Goal: Task Accomplishment & Management: Manage account settings

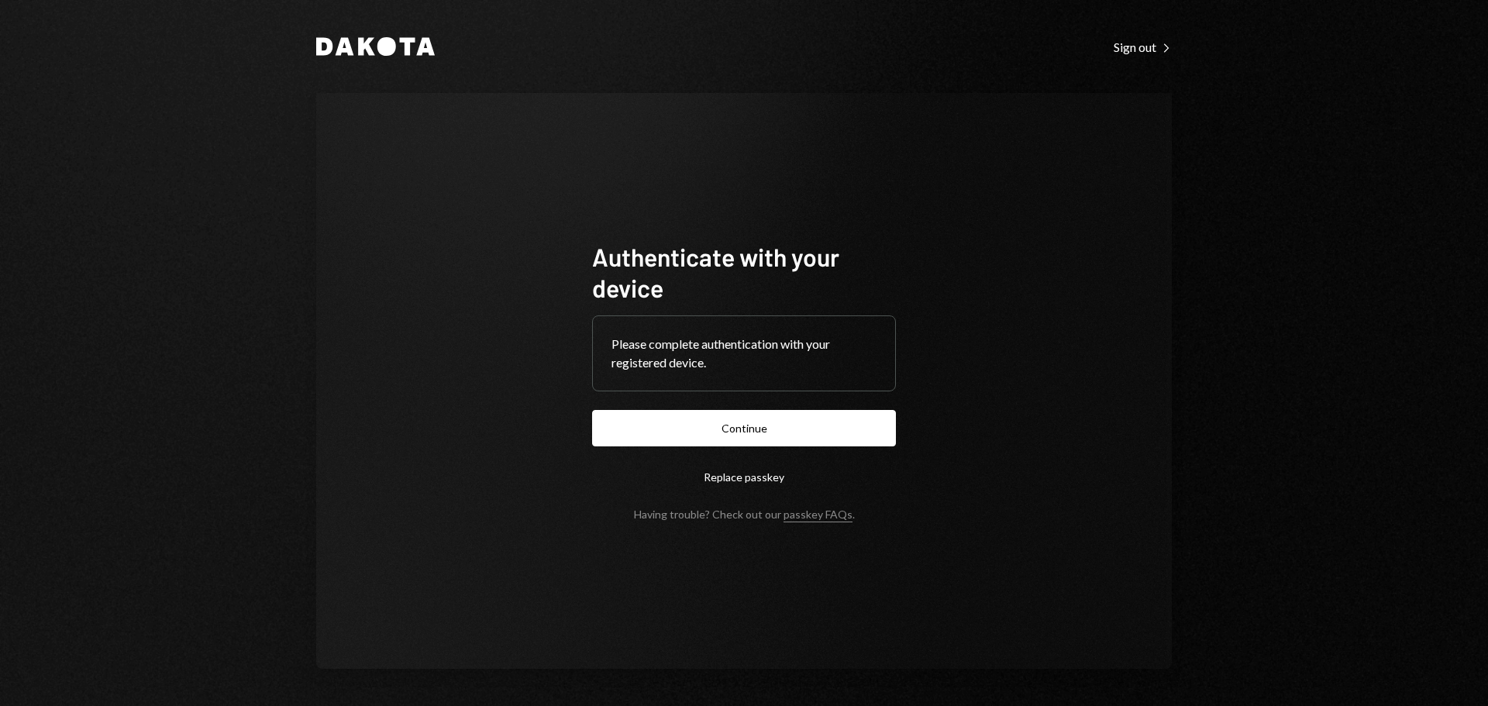
click at [771, 435] on button "Continue" at bounding box center [744, 428] width 304 height 36
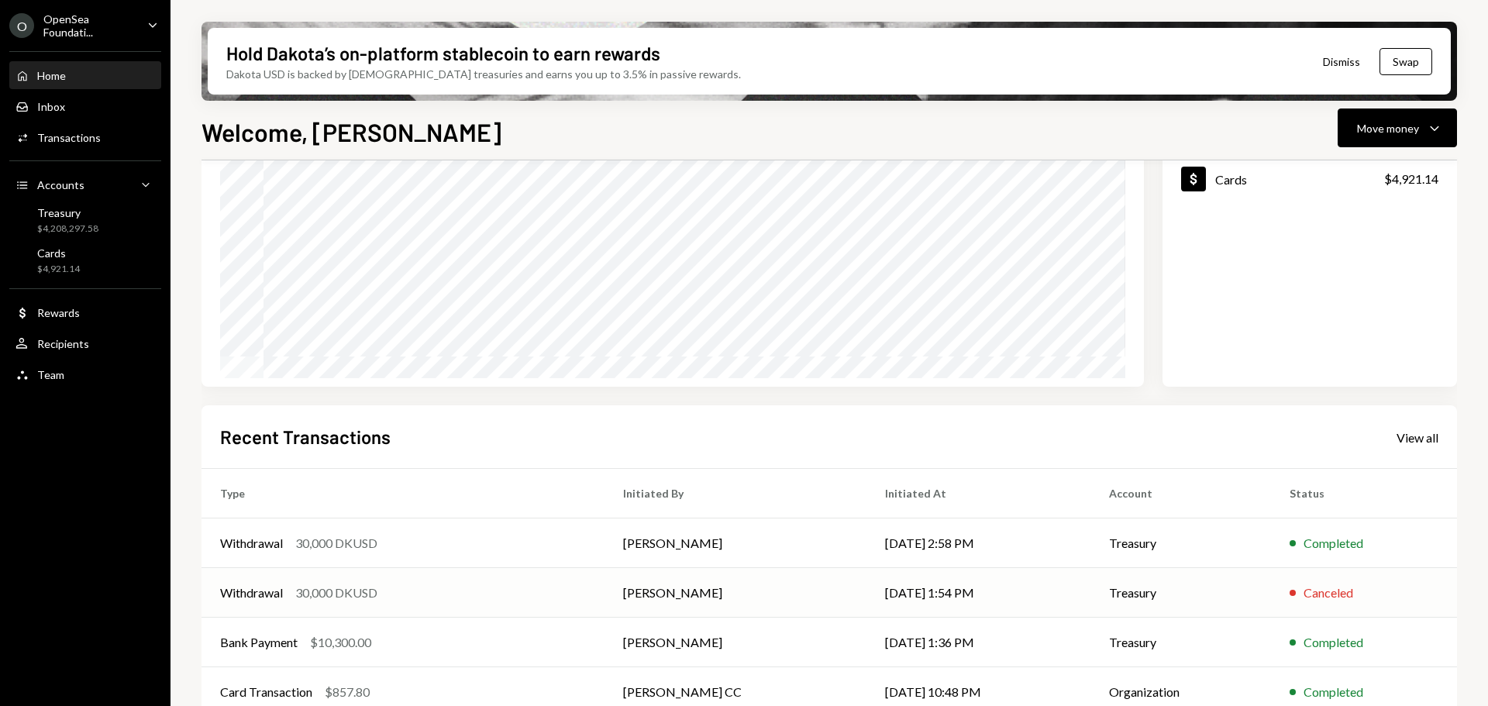
scroll to position [229, 0]
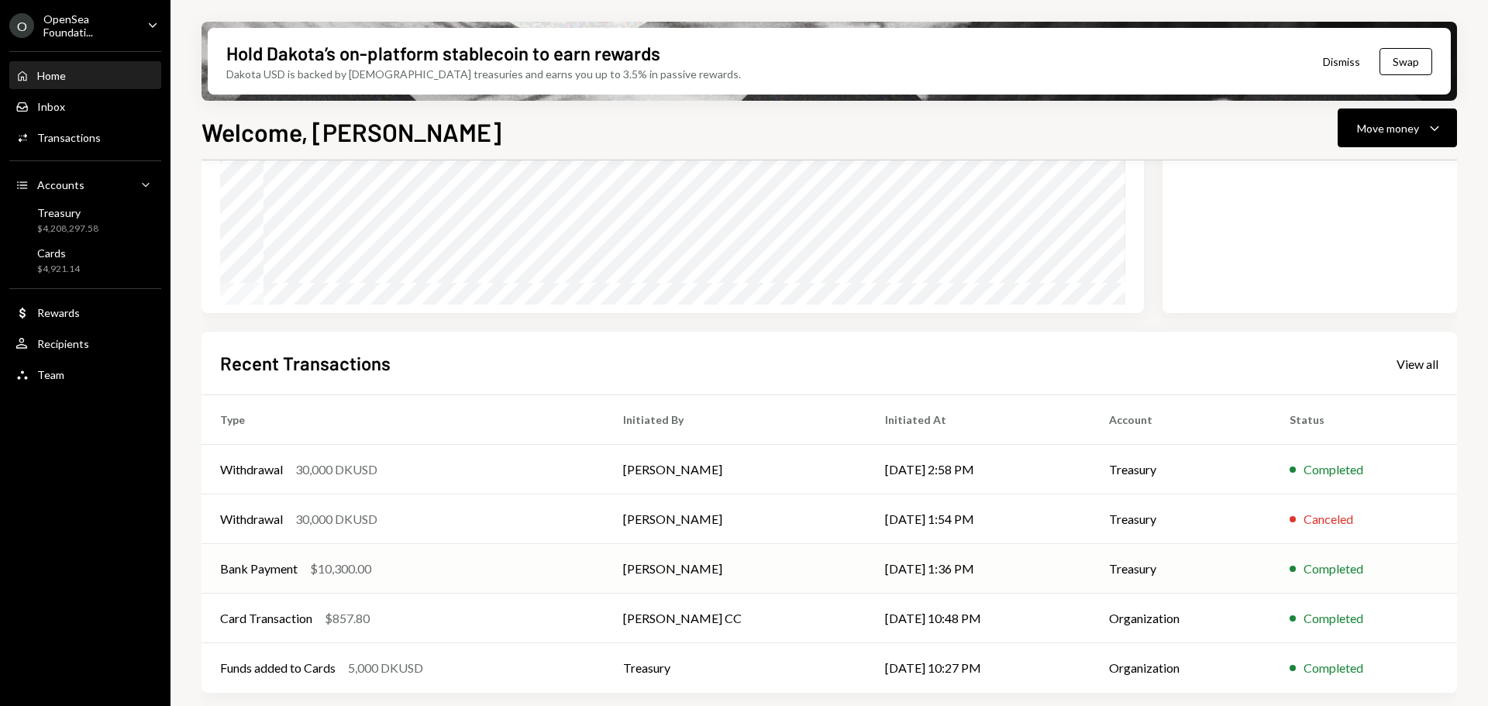
click at [539, 573] on div "Bank Payment $10,300.00" at bounding box center [403, 568] width 366 height 19
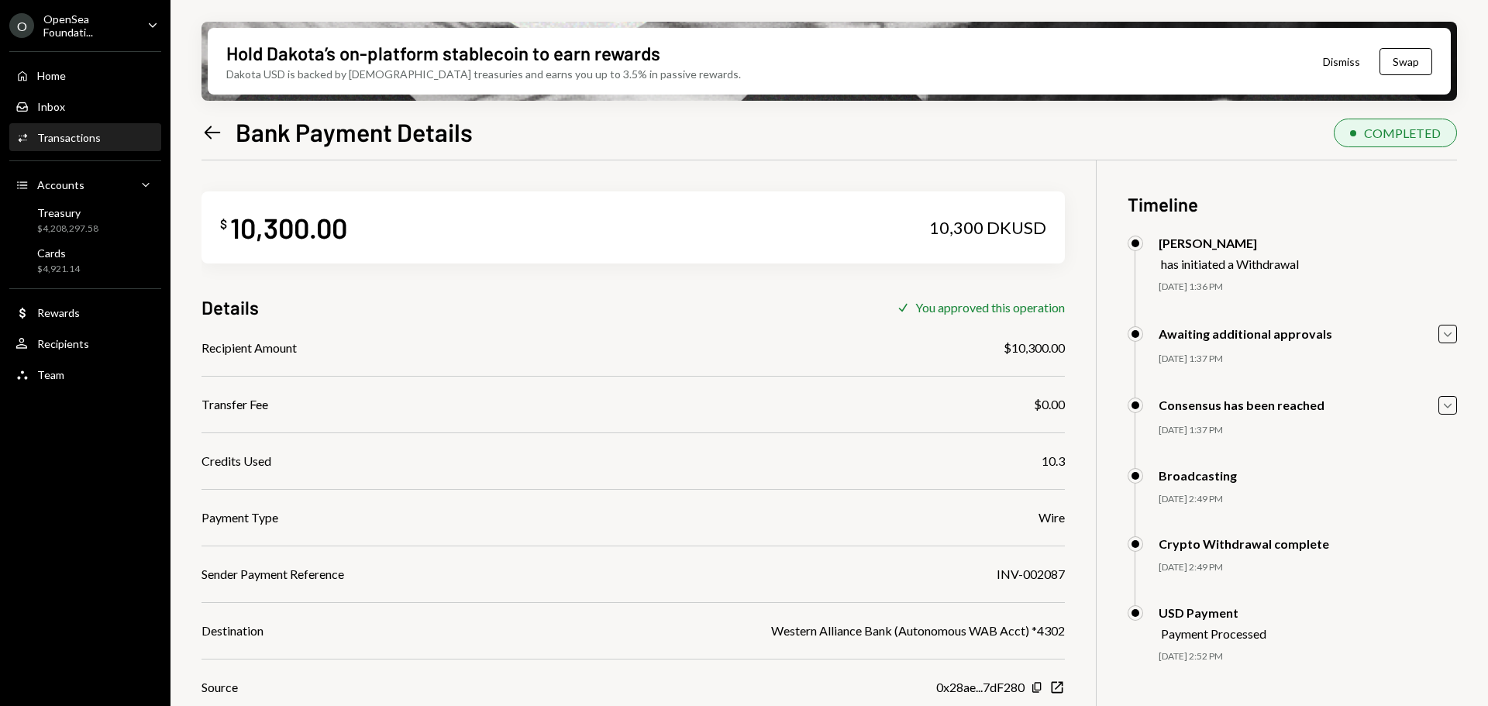
click at [210, 137] on icon at bounding box center [213, 132] width 16 height 13
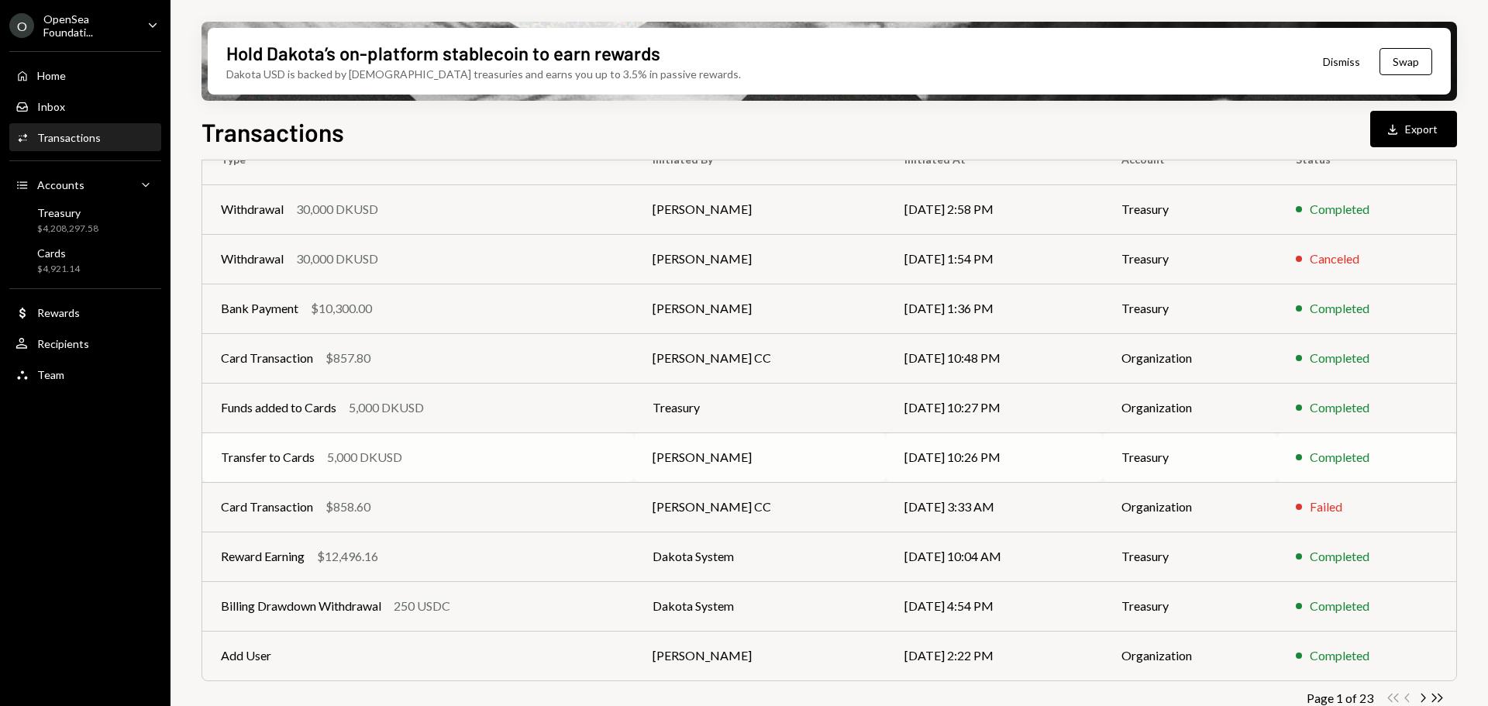
scroll to position [177, 0]
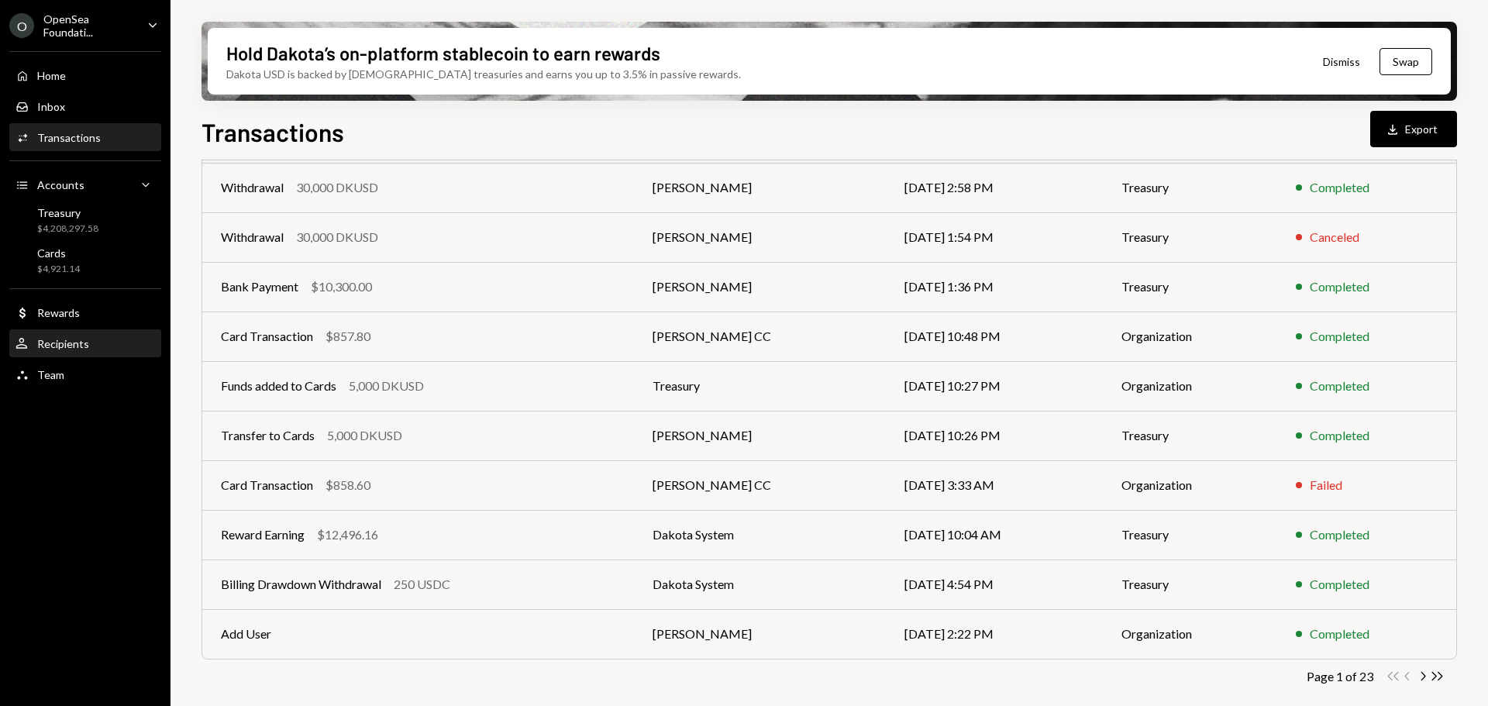
click at [43, 342] on div "Recipients" at bounding box center [63, 343] width 52 height 13
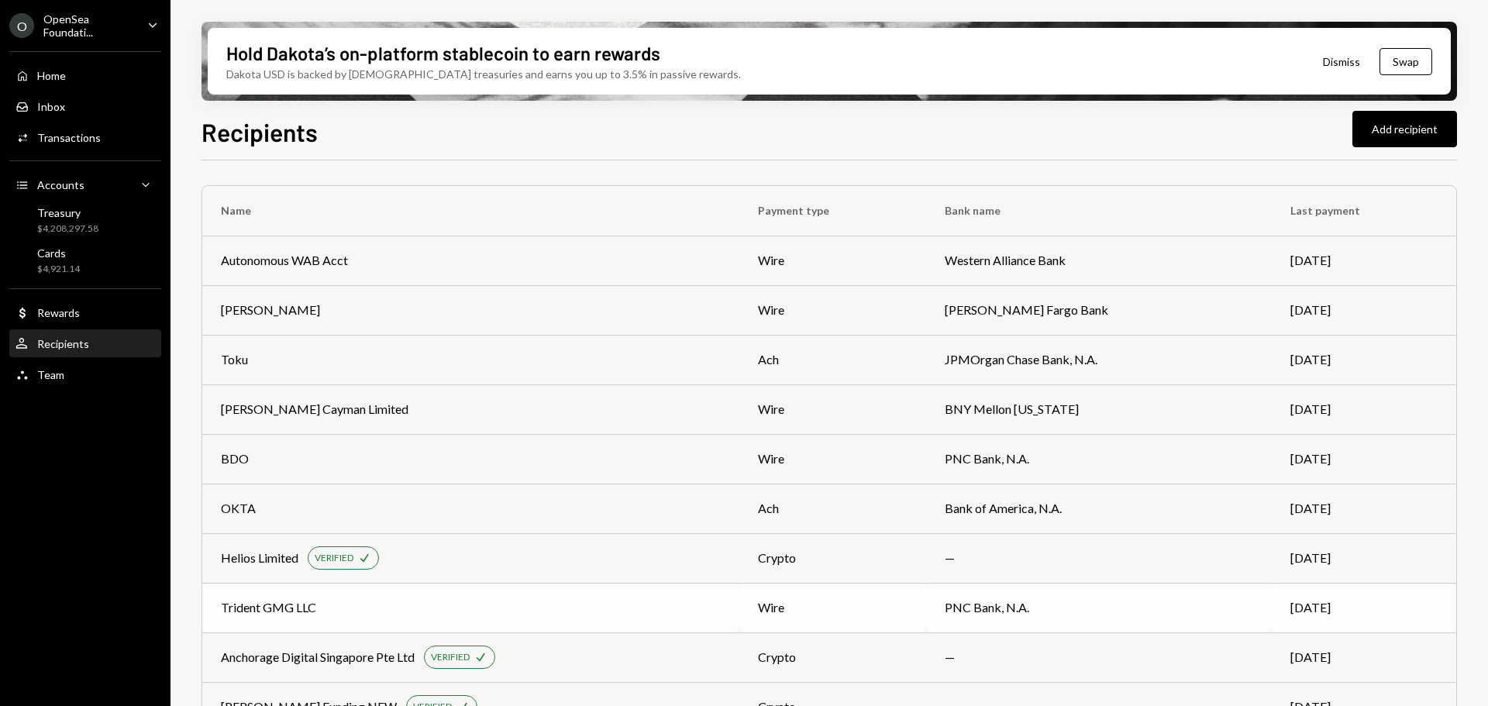
scroll to position [232, 0]
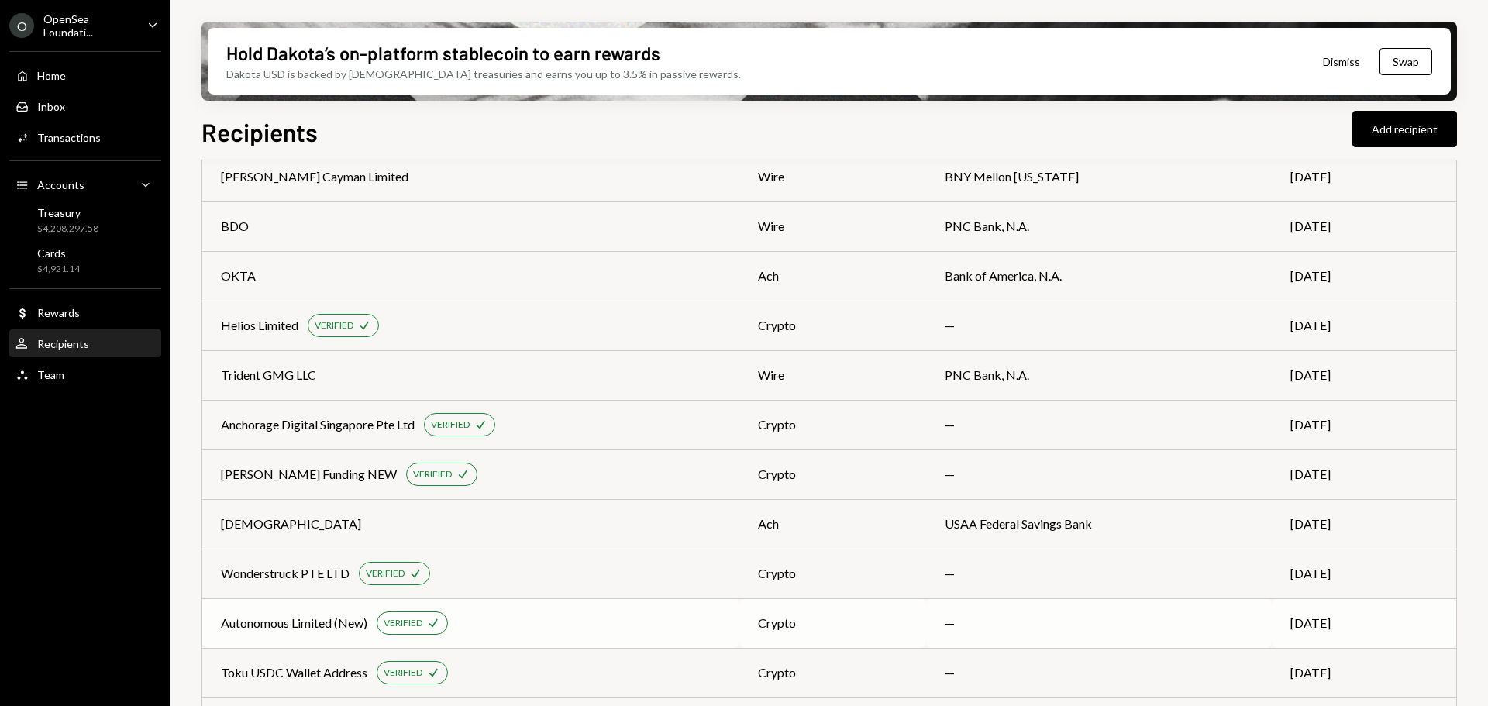
click at [556, 611] on div "Autonomous Limited (New) VERIFIED Check" at bounding box center [471, 622] width 500 height 23
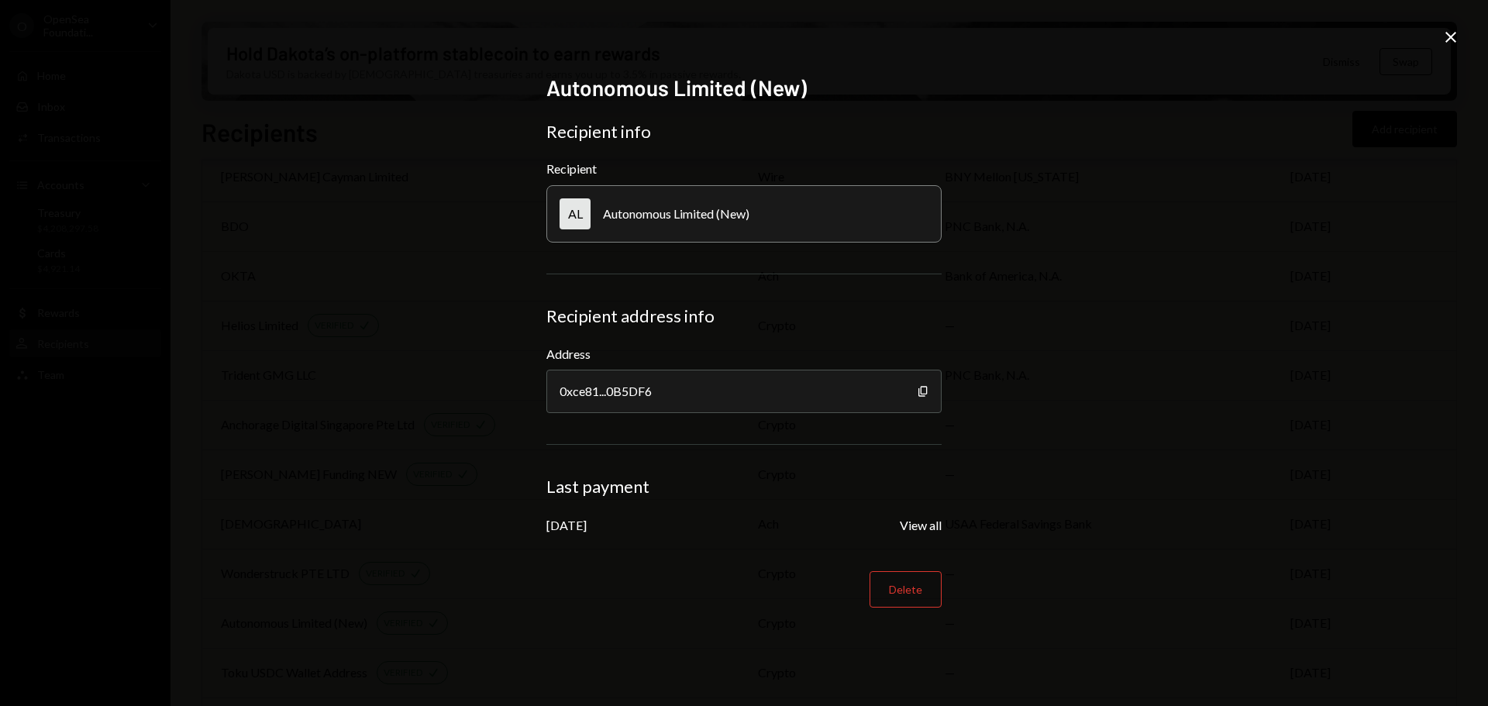
click at [210, 365] on div "Autonomous Limited (New) Recipient info Recipient AL Autonomous Limited (New) R…" at bounding box center [744, 353] width 1488 height 706
click at [1447, 39] on icon "Close" at bounding box center [1450, 37] width 19 height 19
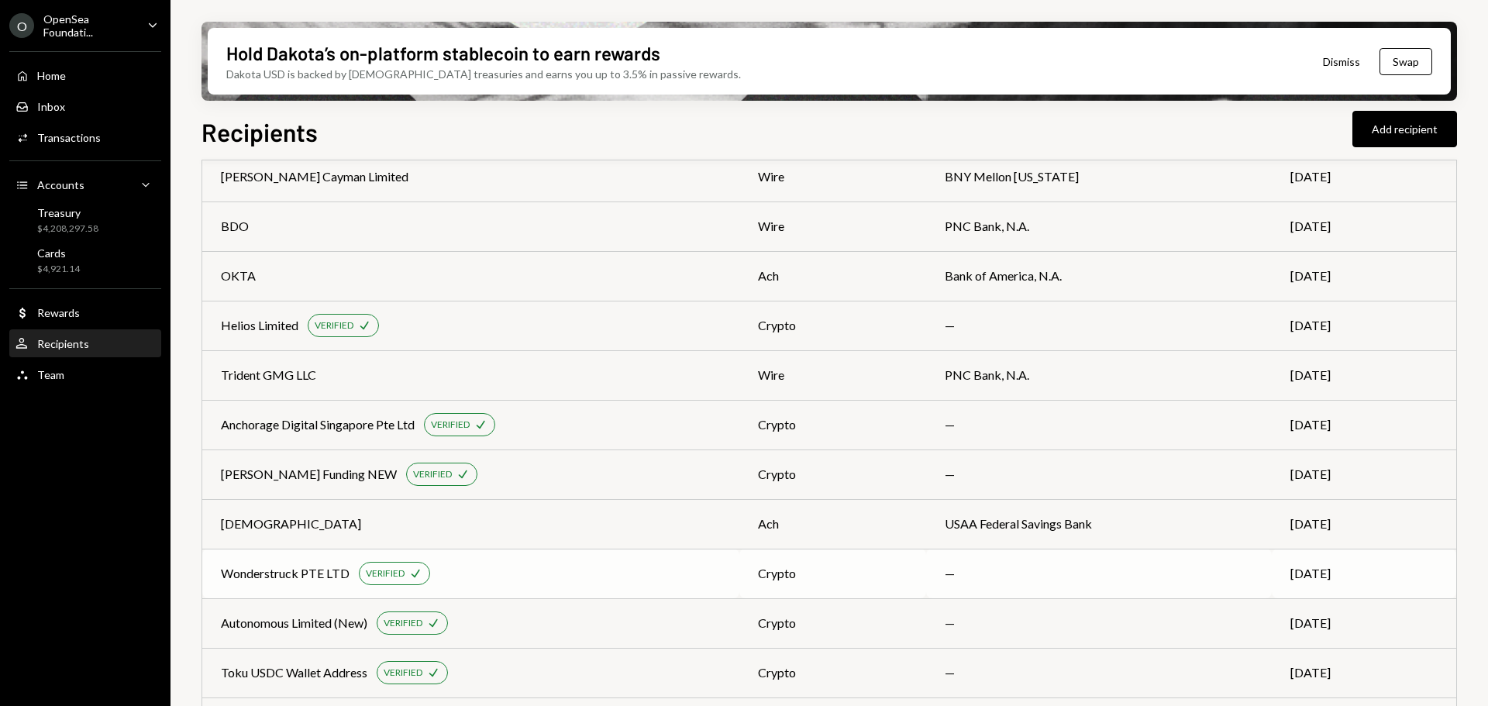
scroll to position [387, 0]
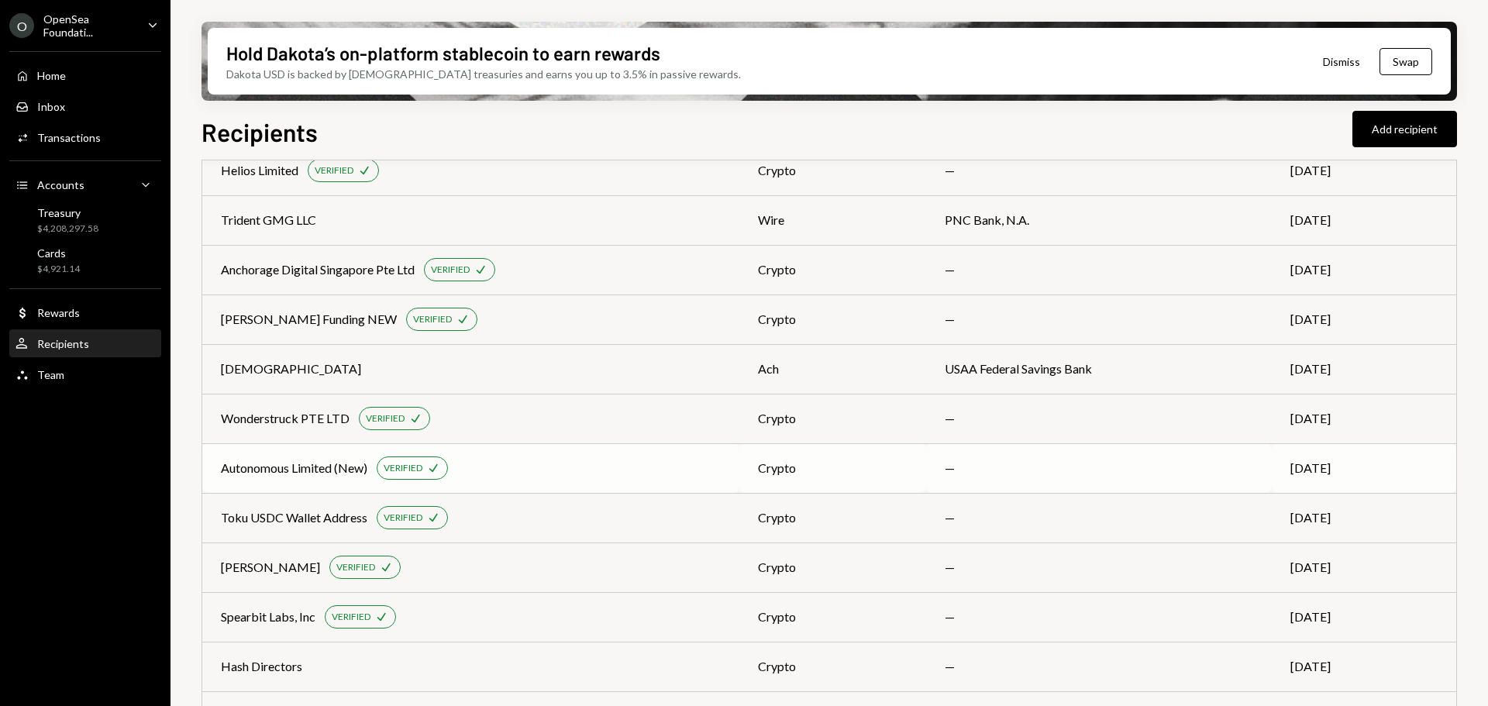
click at [291, 469] on div "Autonomous Limited (New)" at bounding box center [294, 468] width 146 height 19
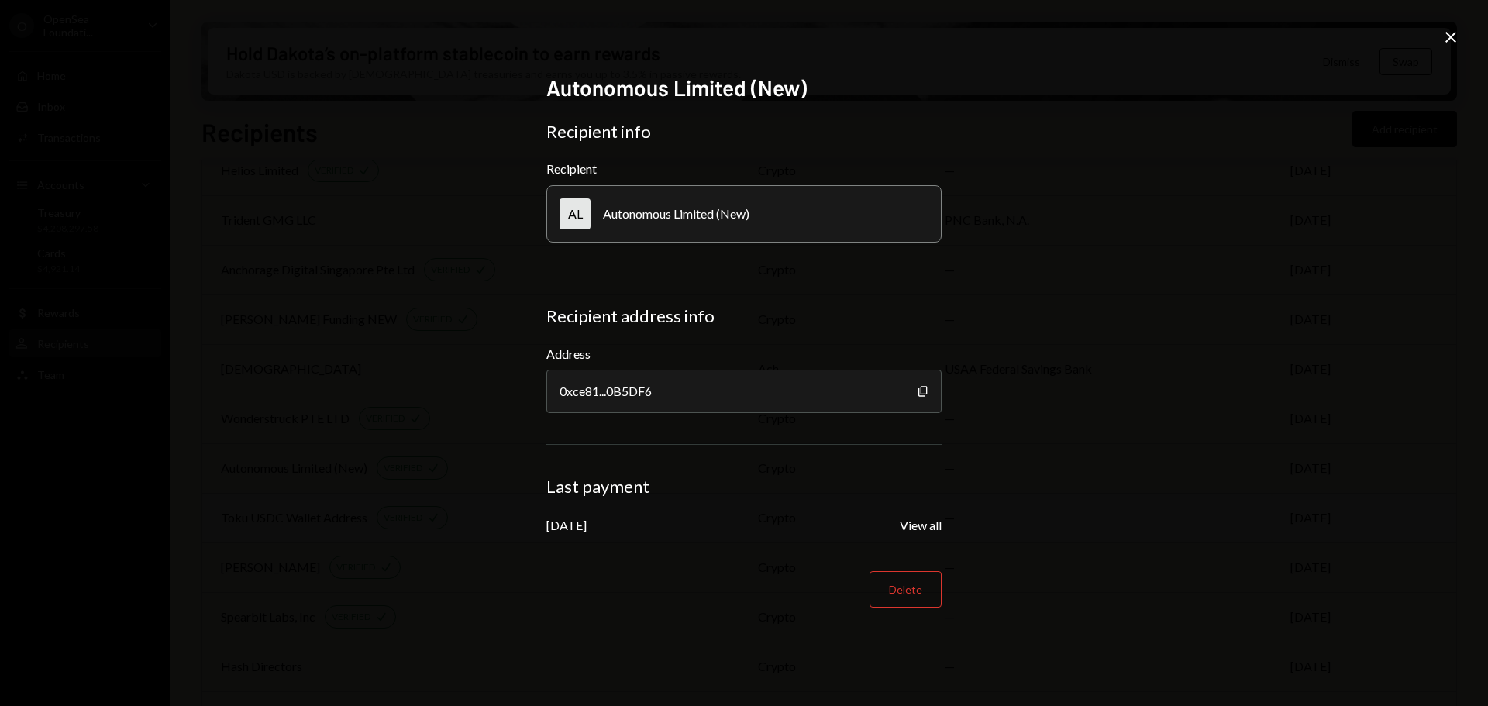
click at [916, 527] on button "View all" at bounding box center [920, 526] width 42 height 16
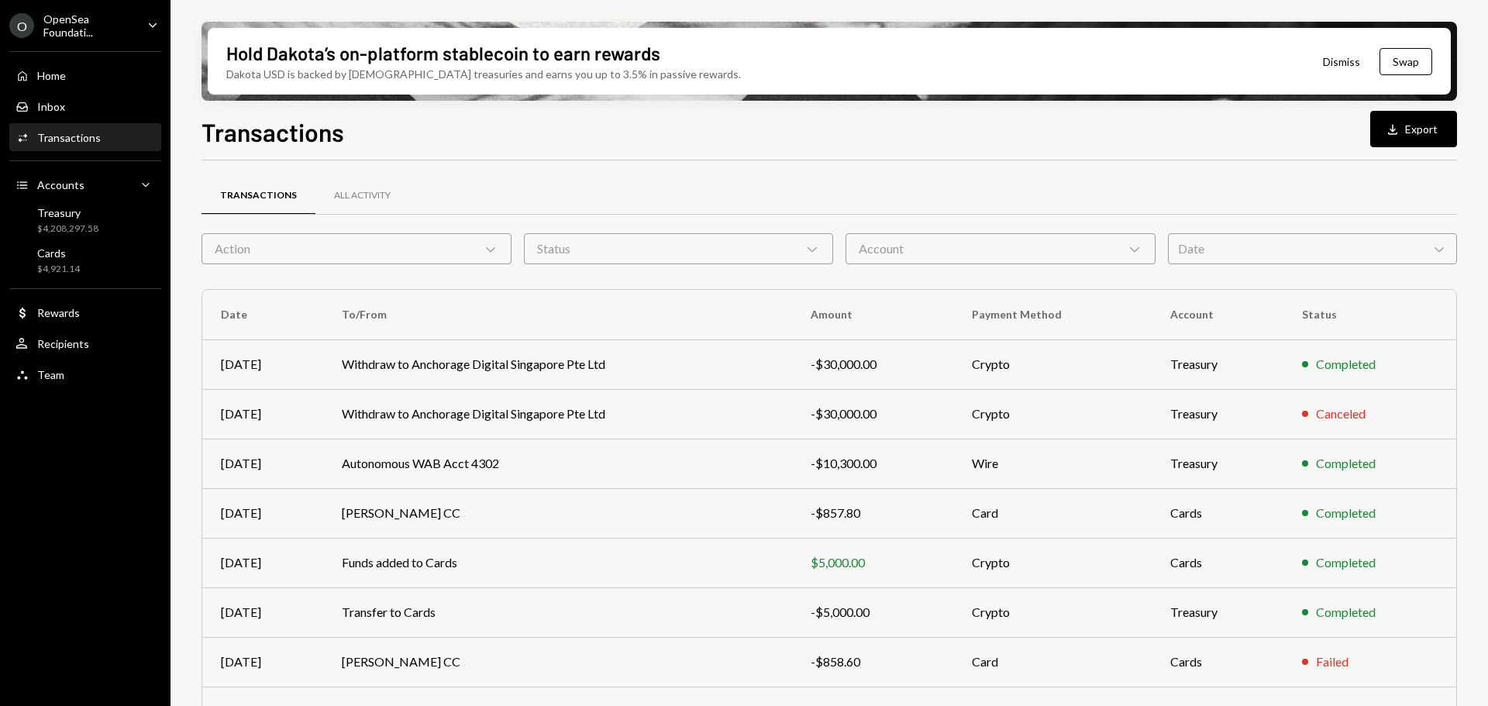
scroll to position [177, 0]
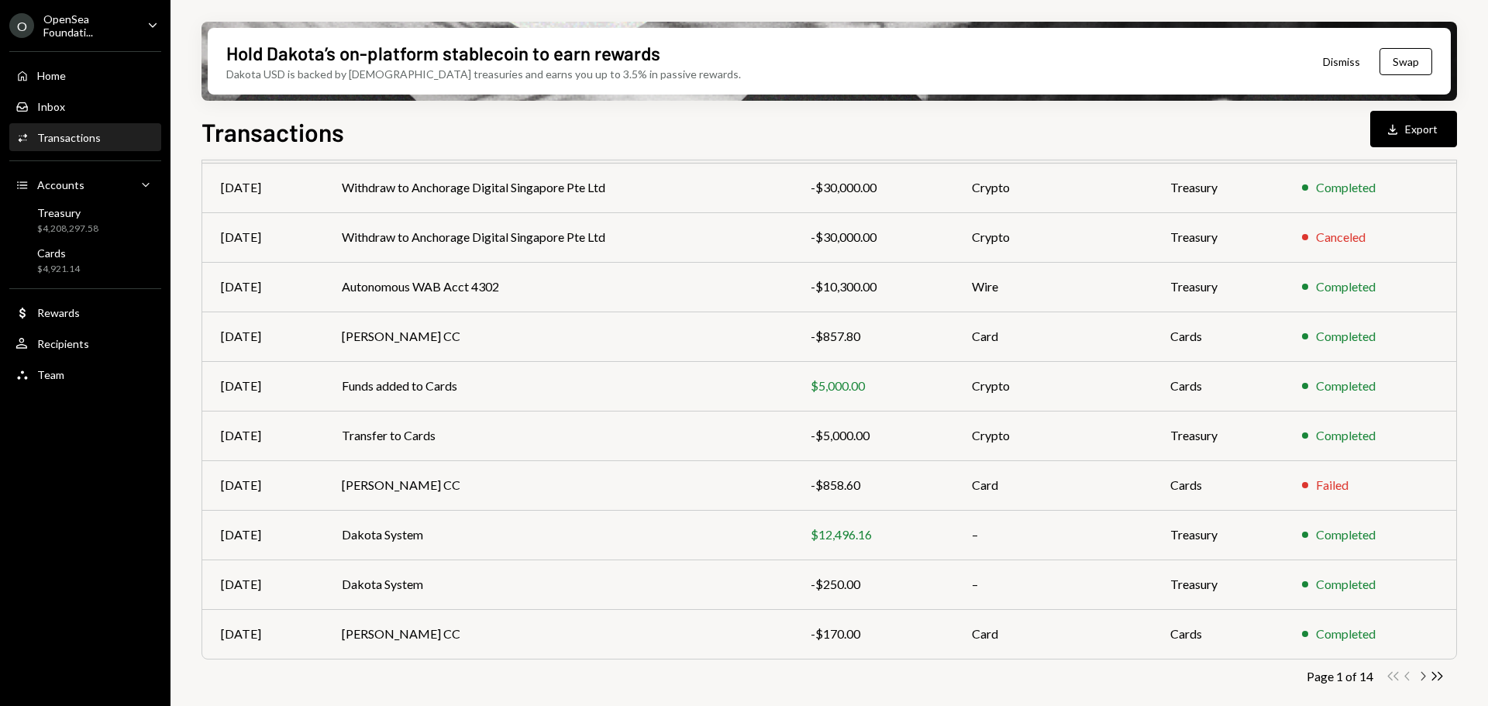
click at [1419, 676] on icon "Chevron Right" at bounding box center [1422, 676] width 15 height 15
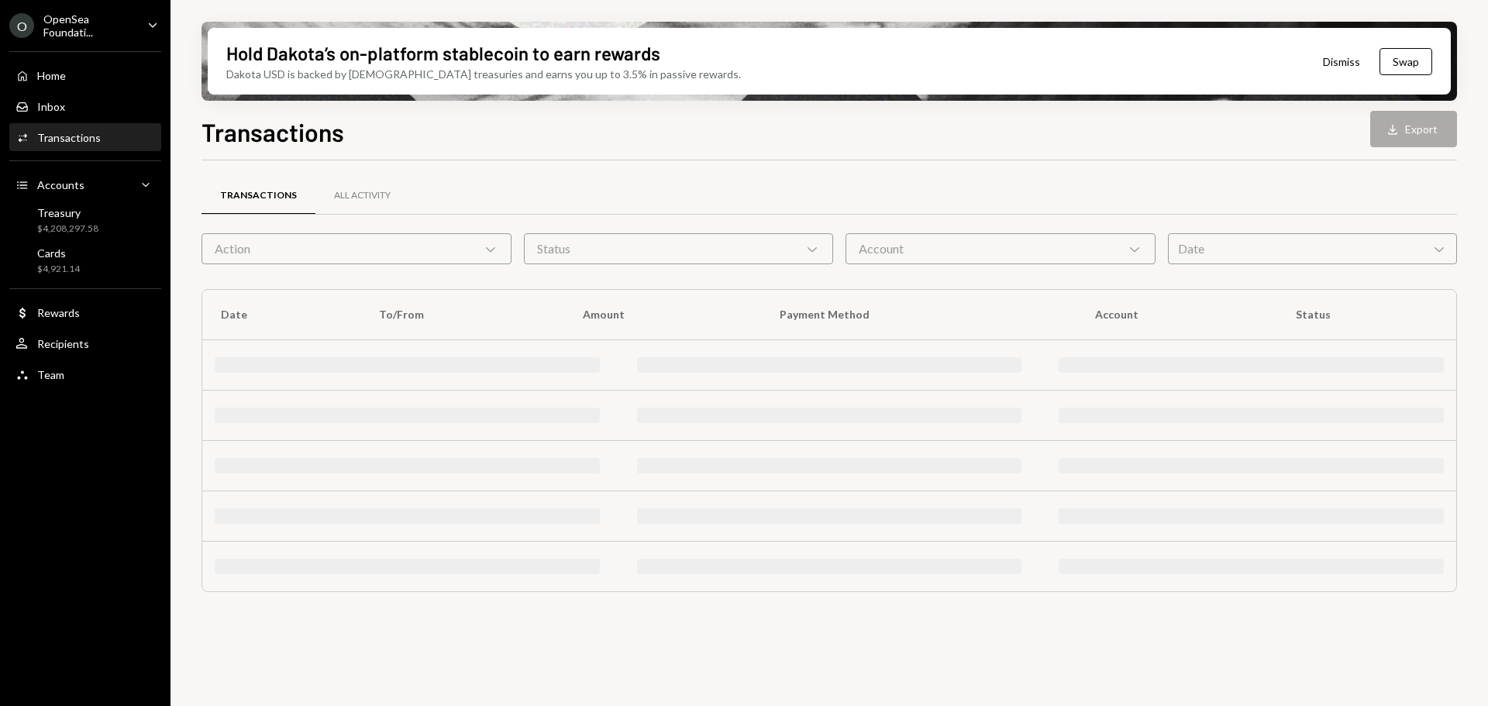
scroll to position [0, 0]
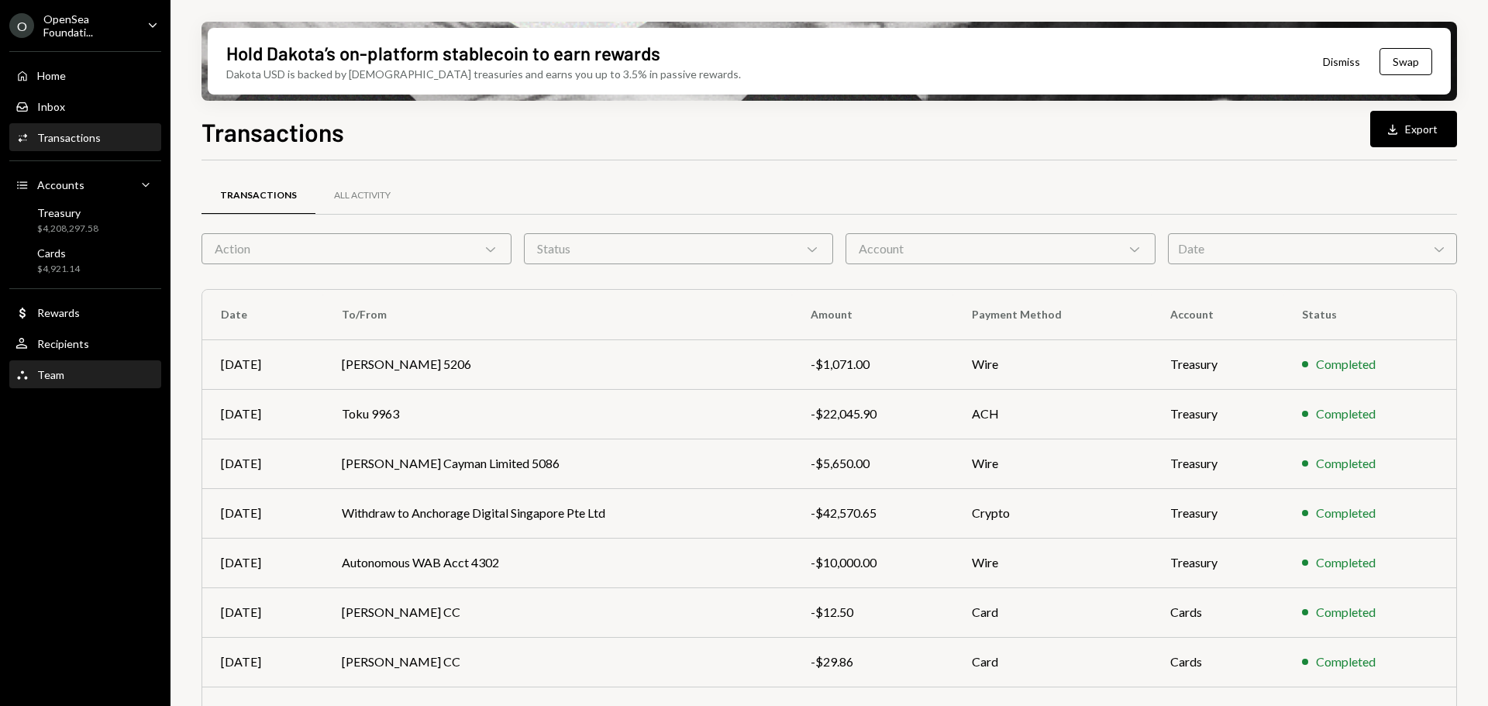
click at [58, 373] on div "Team" at bounding box center [50, 374] width 27 height 13
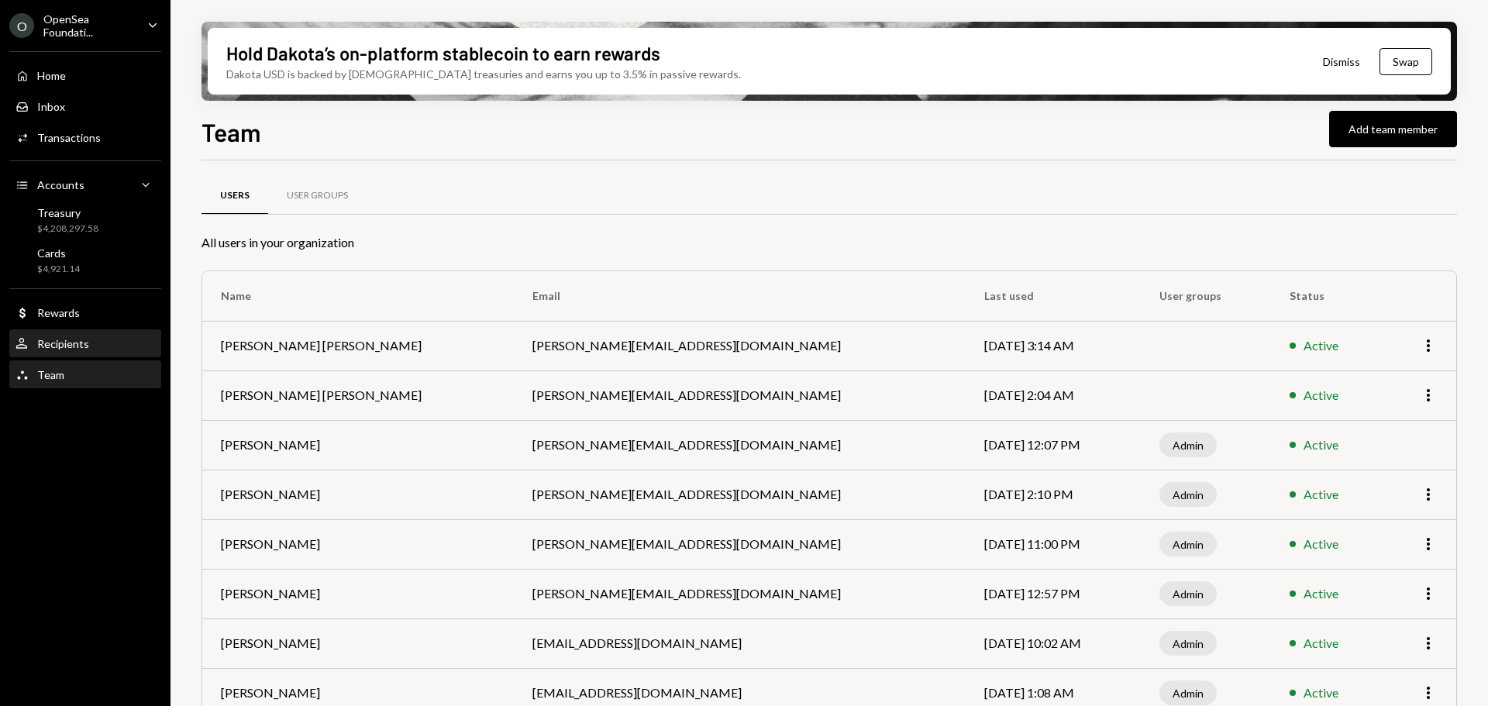
click at [93, 348] on div "User Recipients" at bounding box center [84, 344] width 139 height 14
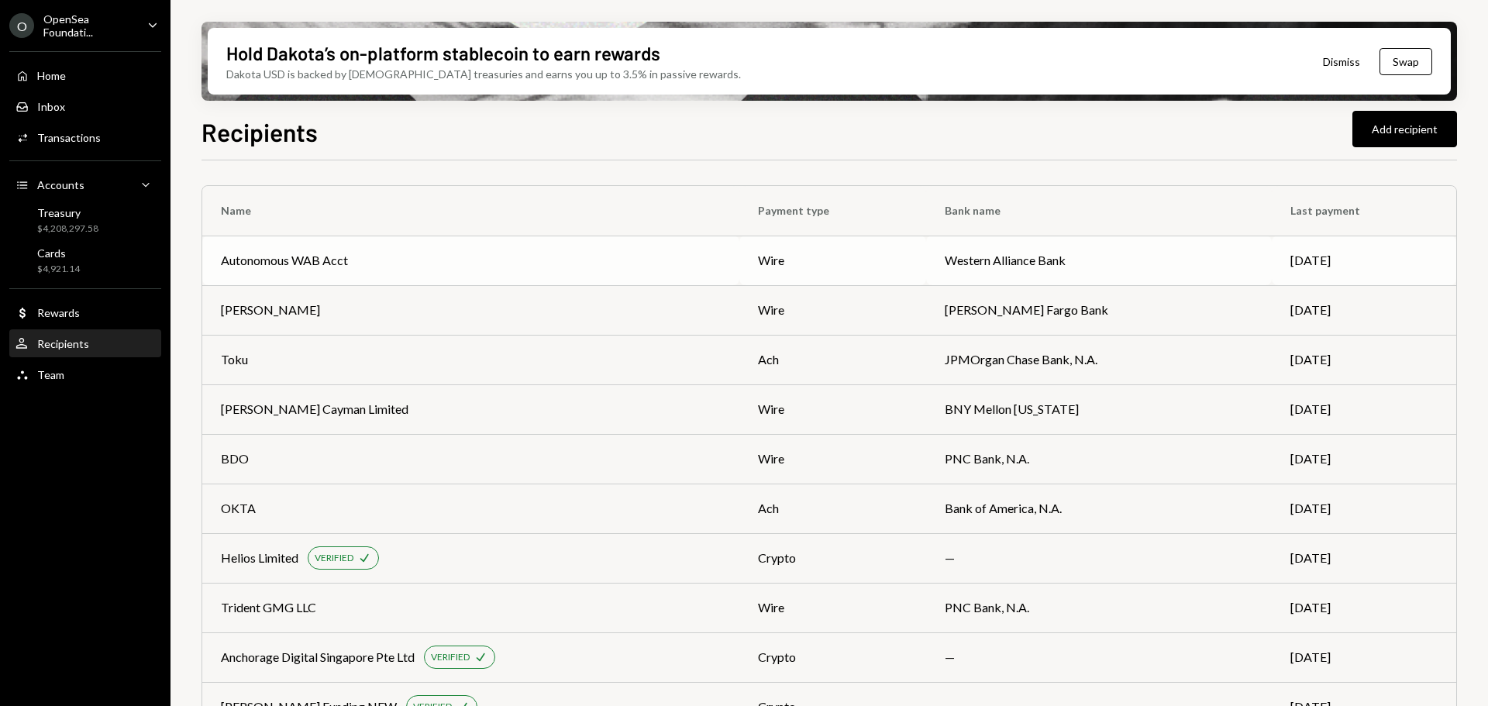
click at [294, 263] on div "Autonomous WAB Acct" at bounding box center [284, 260] width 127 height 19
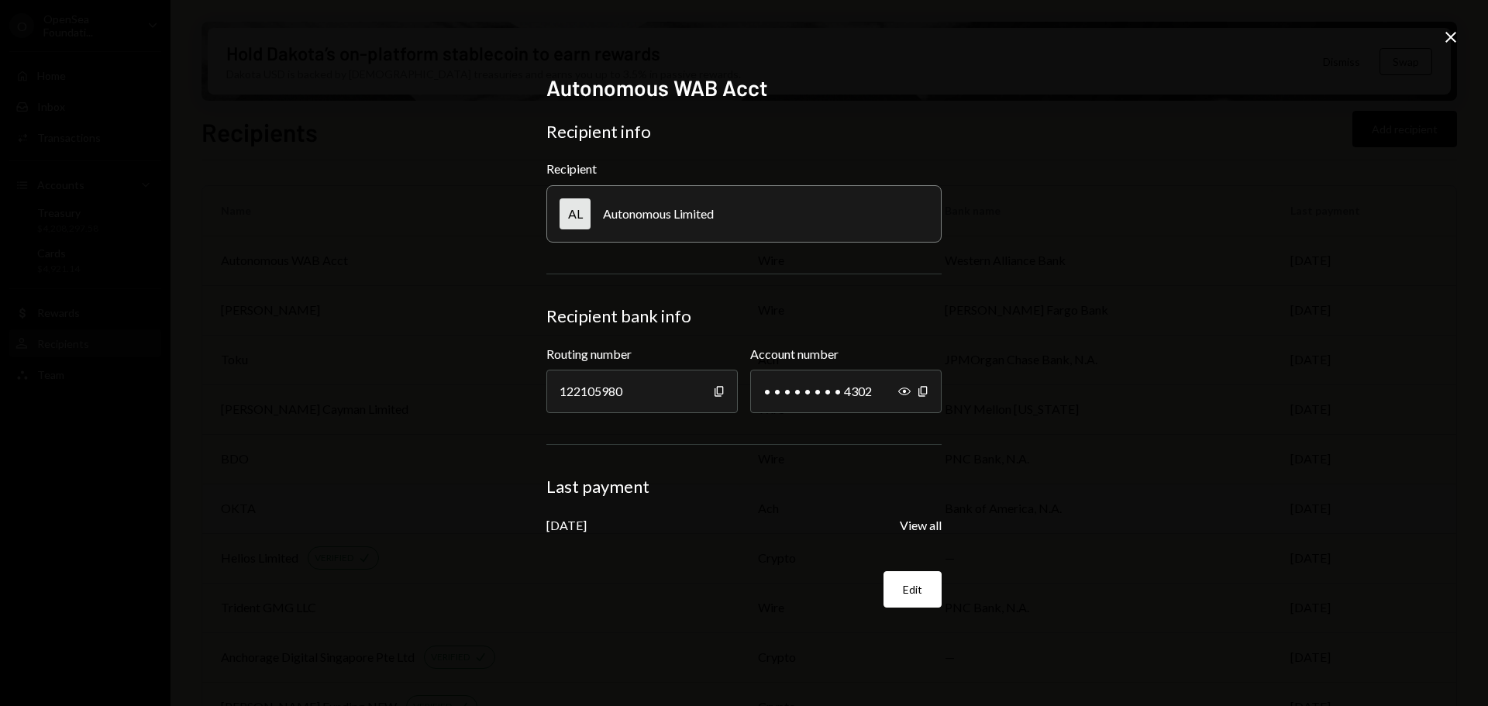
click at [925, 520] on button "View all" at bounding box center [920, 526] width 42 height 16
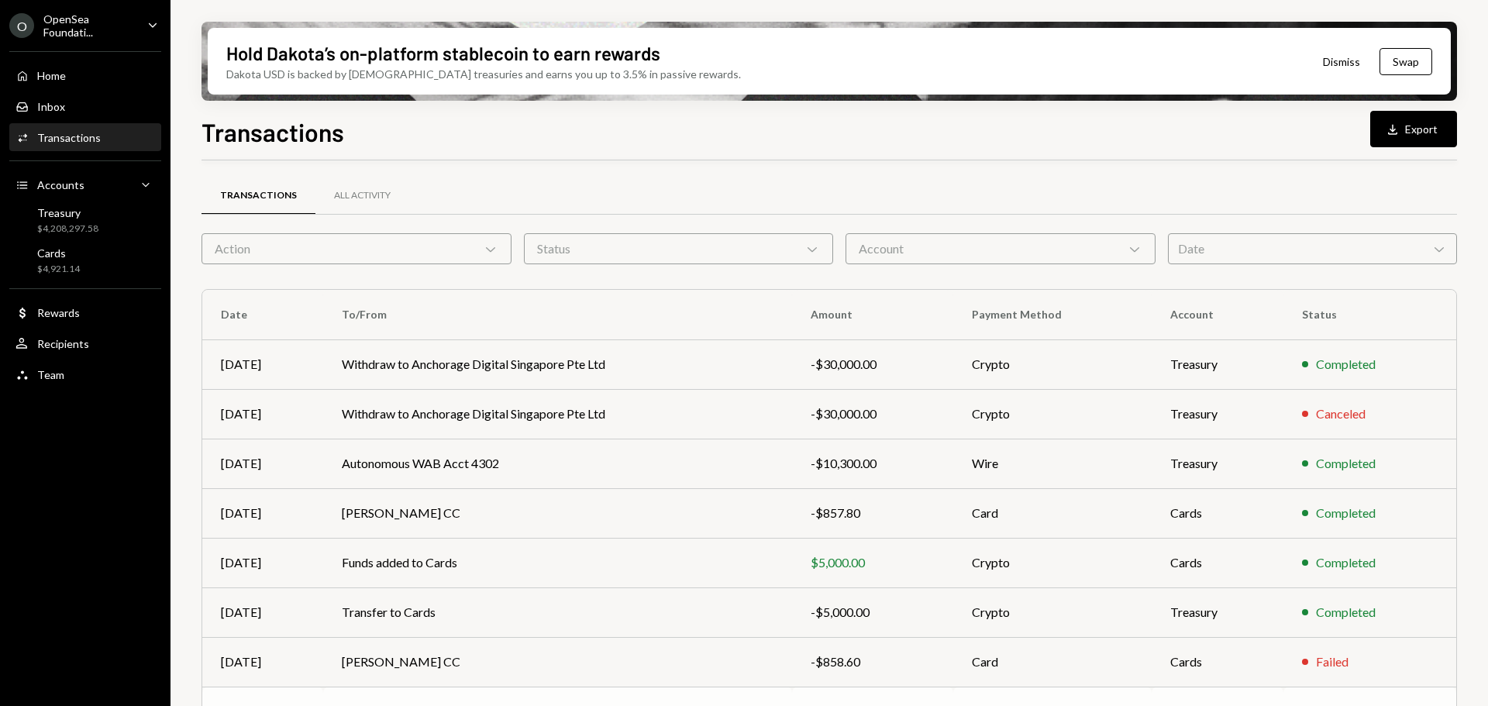
scroll to position [177, 0]
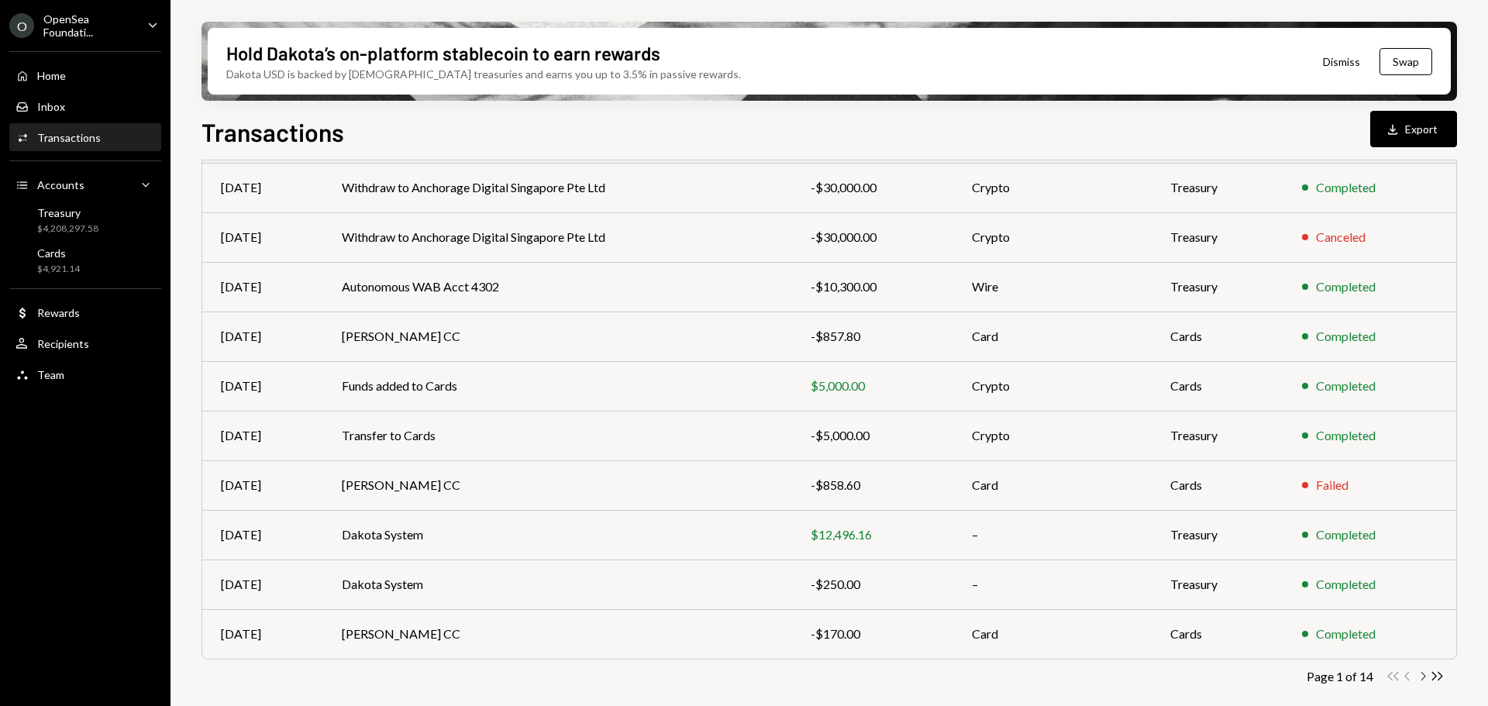
click at [1420, 675] on icon "Chevron Right" at bounding box center [1422, 676] width 15 height 15
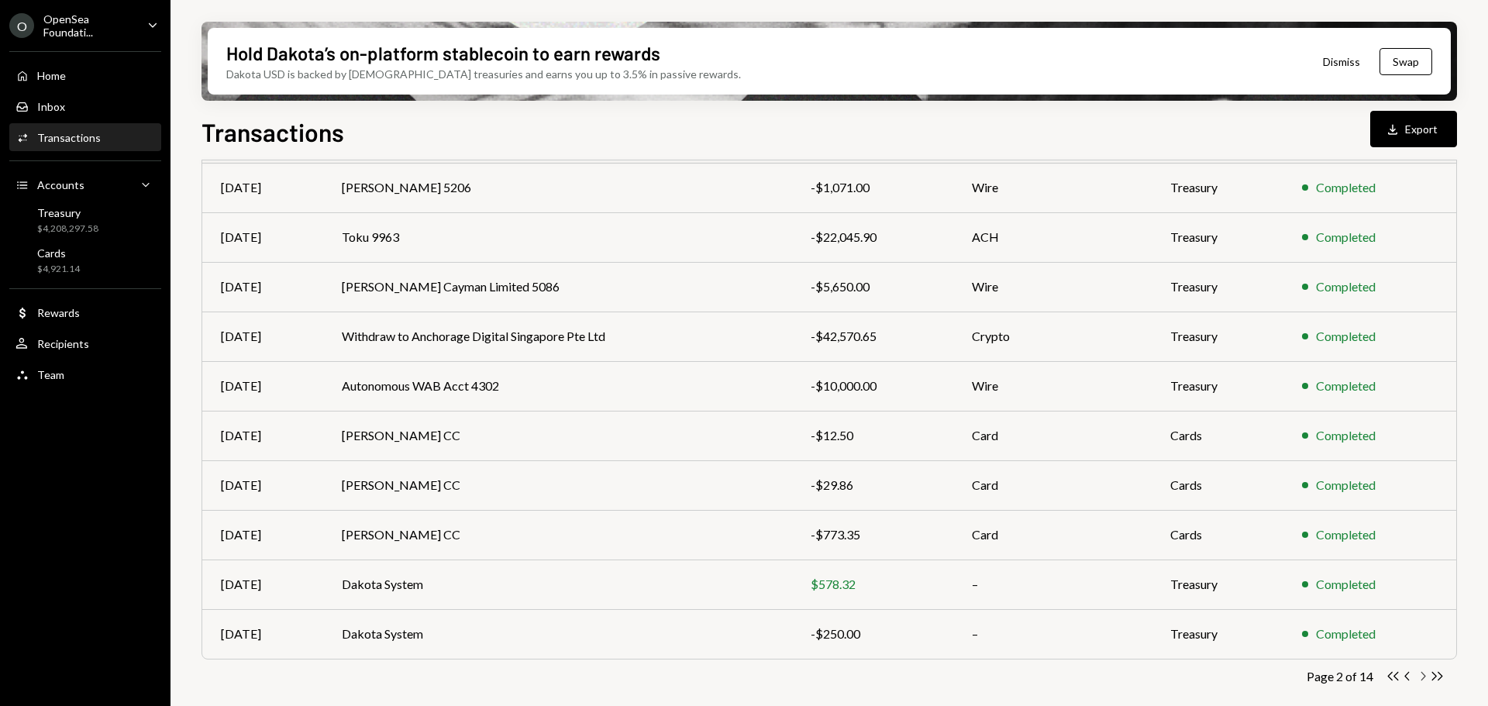
click at [1422, 676] on icon "Chevron Right" at bounding box center [1422, 676] width 15 height 15
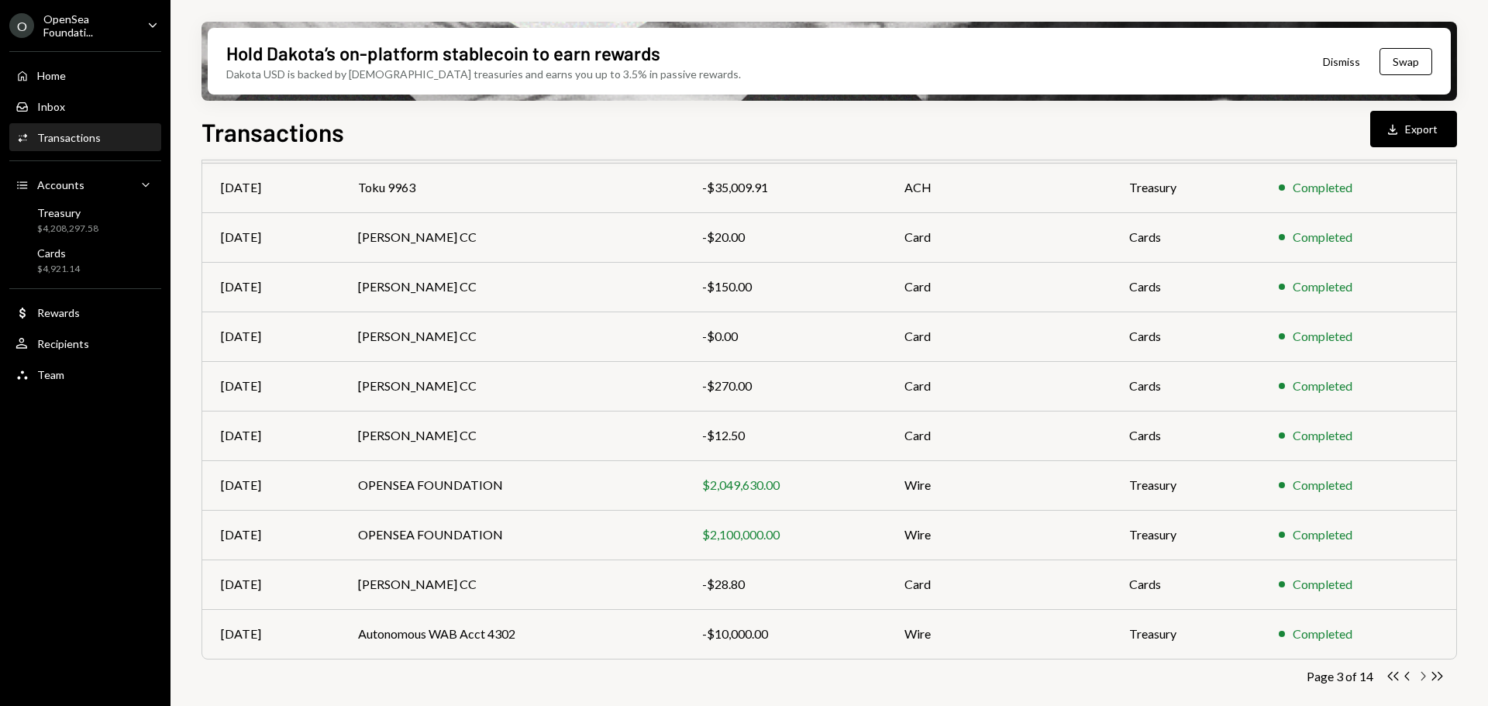
click at [1423, 680] on icon "Chevron Right" at bounding box center [1422, 676] width 15 height 15
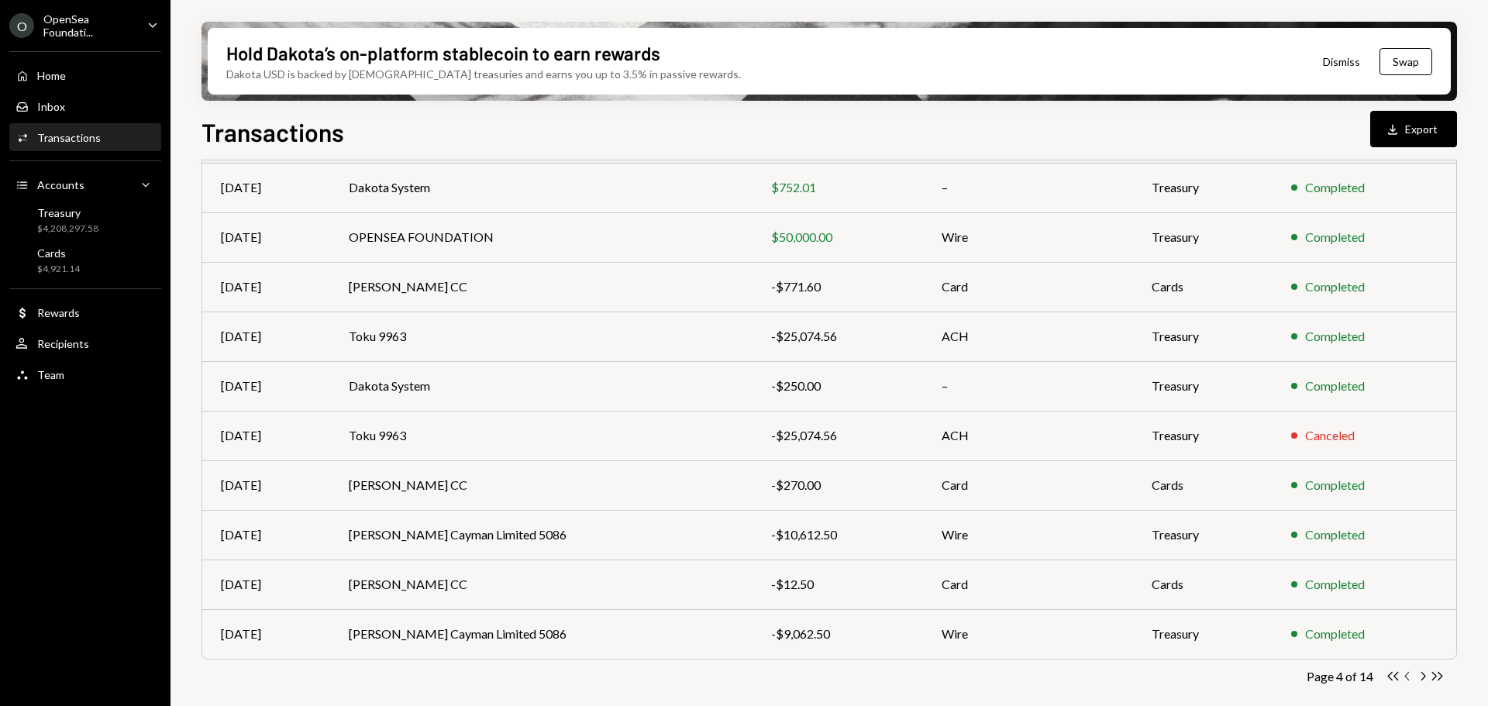
click at [1414, 672] on icon "Chevron Left" at bounding box center [1407, 676] width 15 height 15
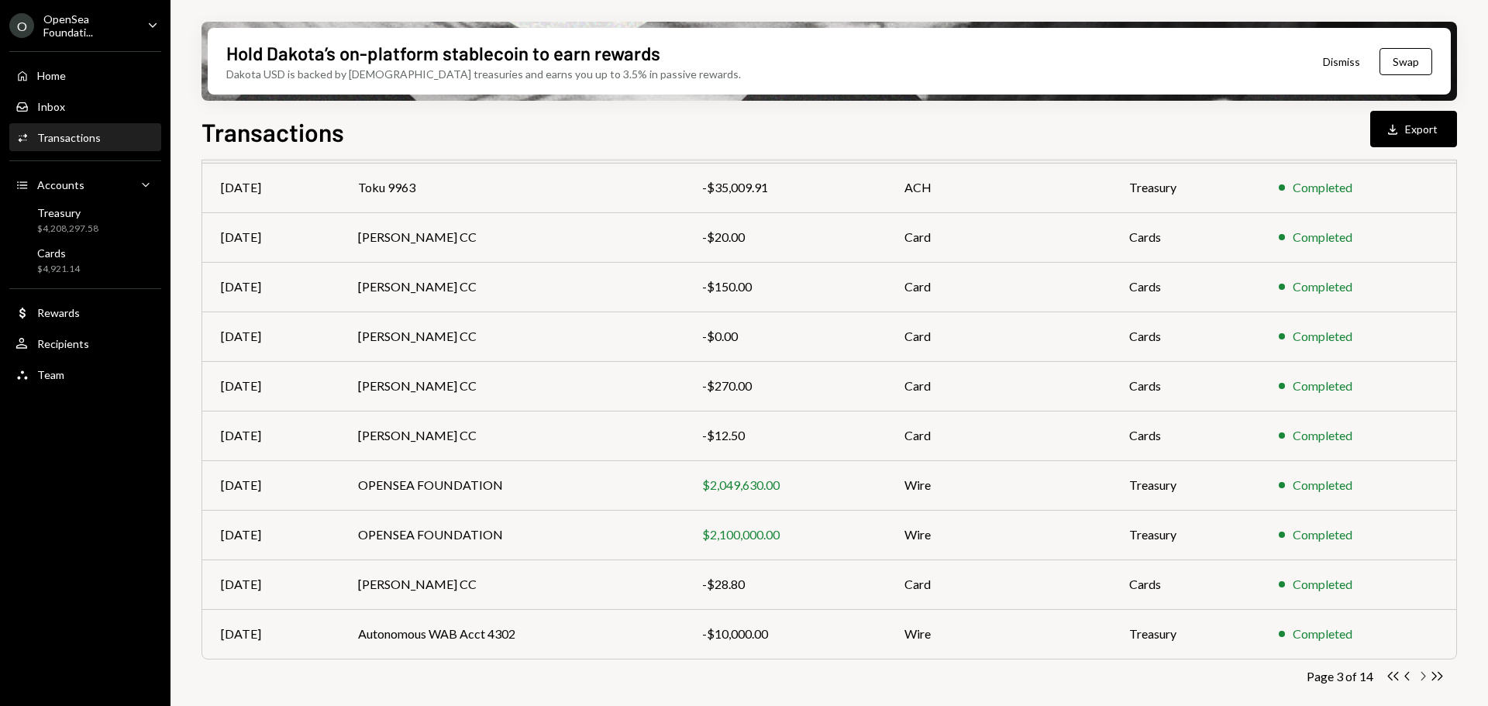
click at [1427, 672] on icon "Chevron Right" at bounding box center [1422, 676] width 15 height 15
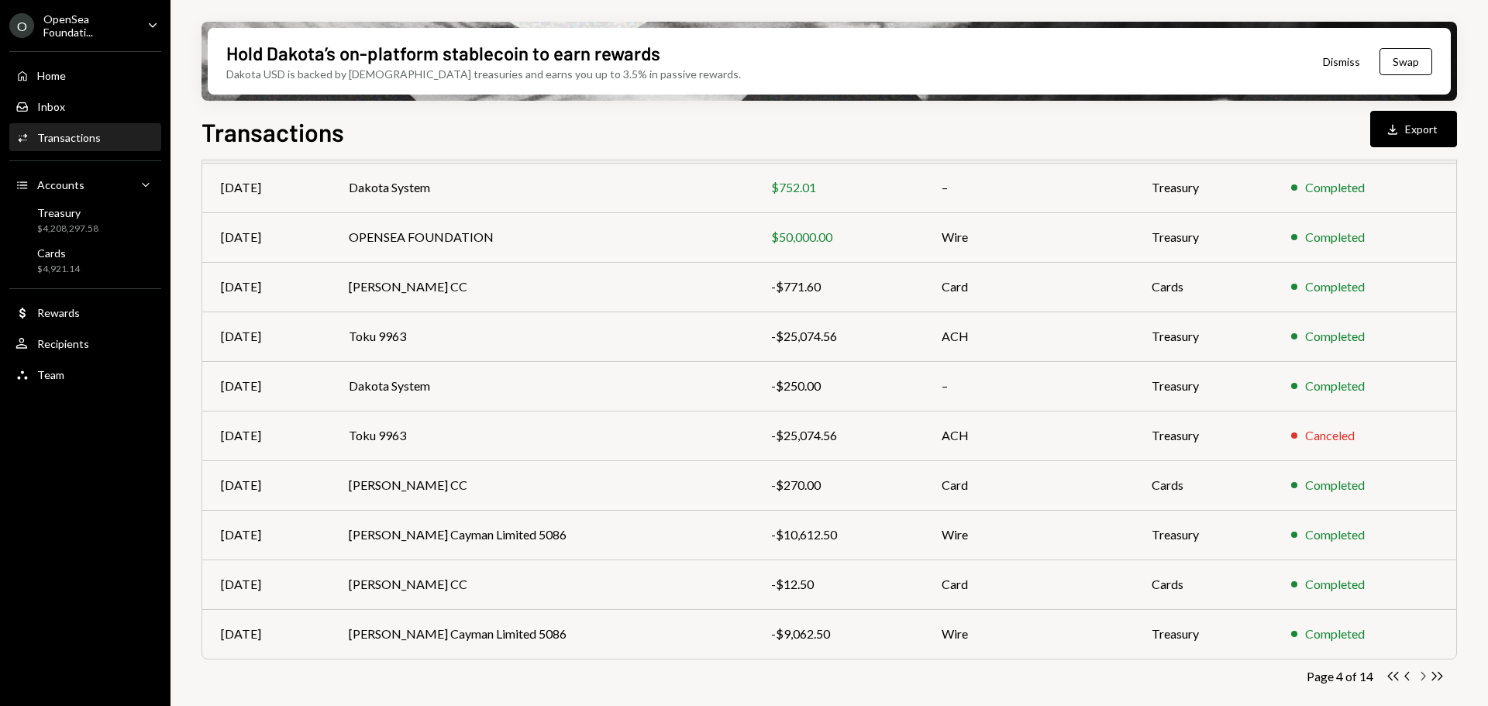
click at [1427, 672] on icon "Chevron Right" at bounding box center [1422, 676] width 15 height 15
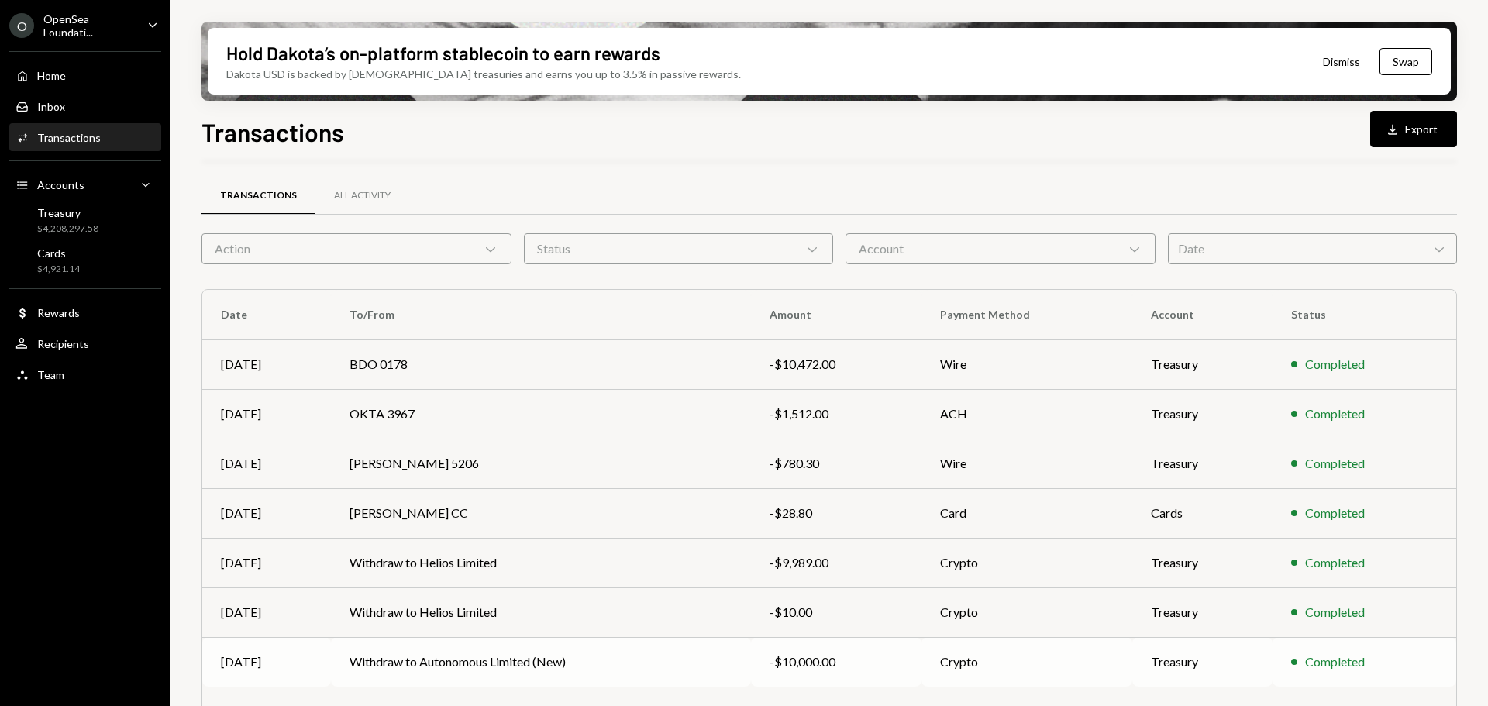
scroll to position [77, 0]
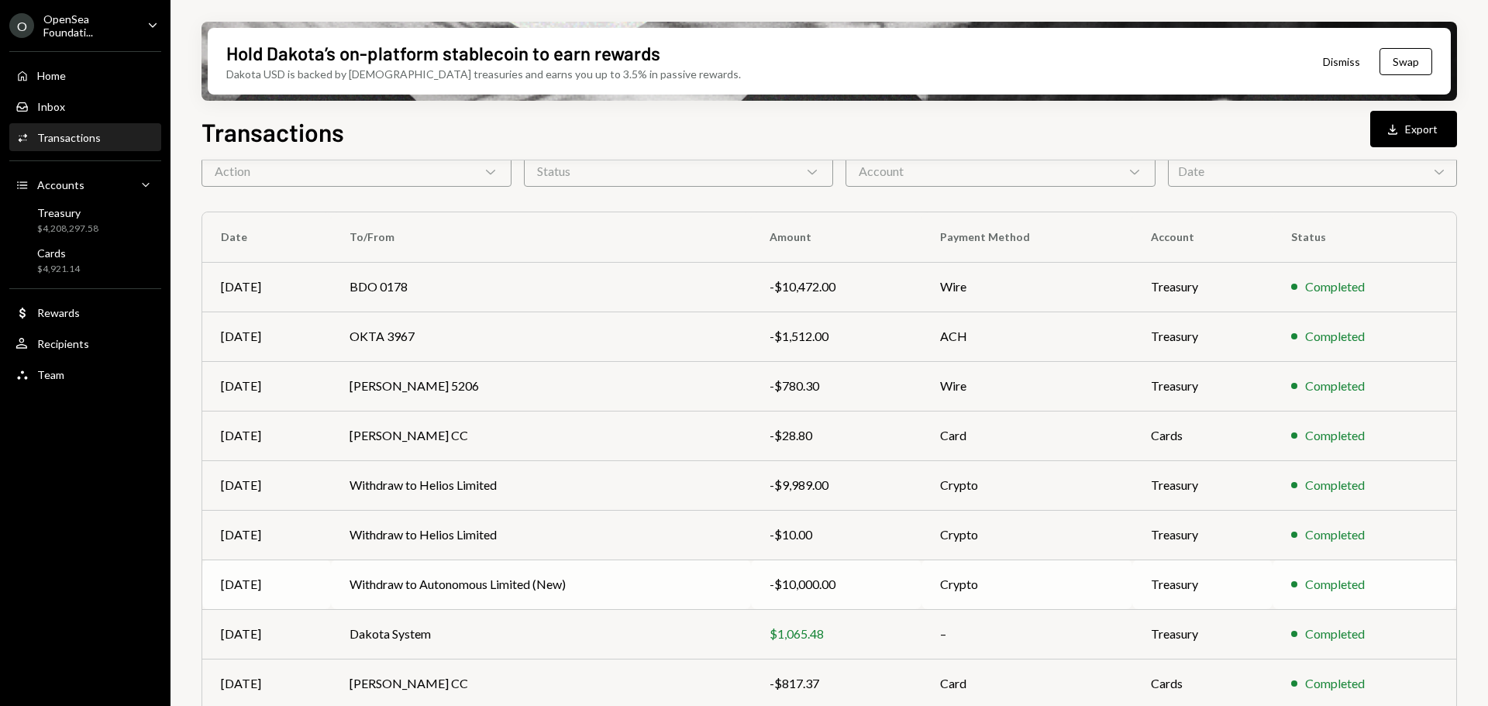
click at [1068, 588] on td "Crypto" at bounding box center [1026, 584] width 211 height 50
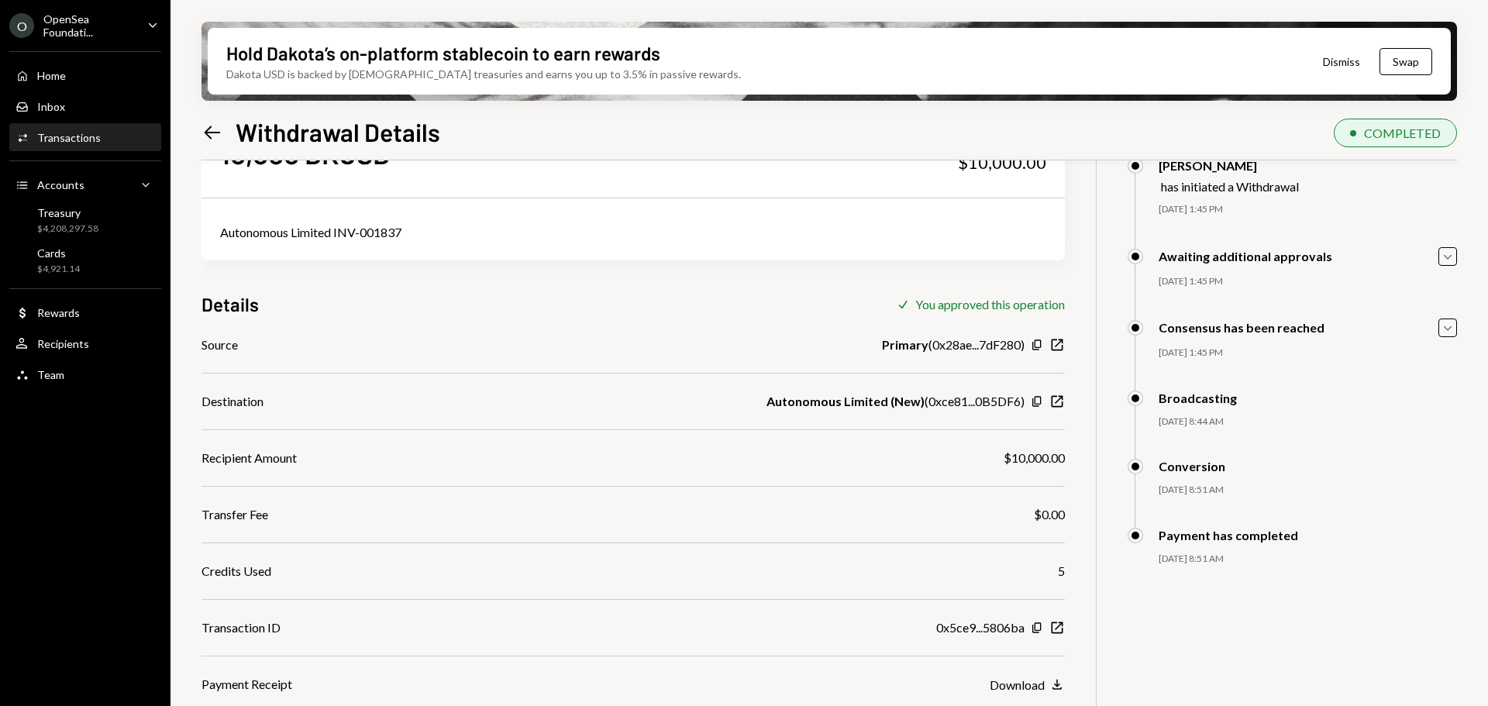
scroll to position [124, 0]
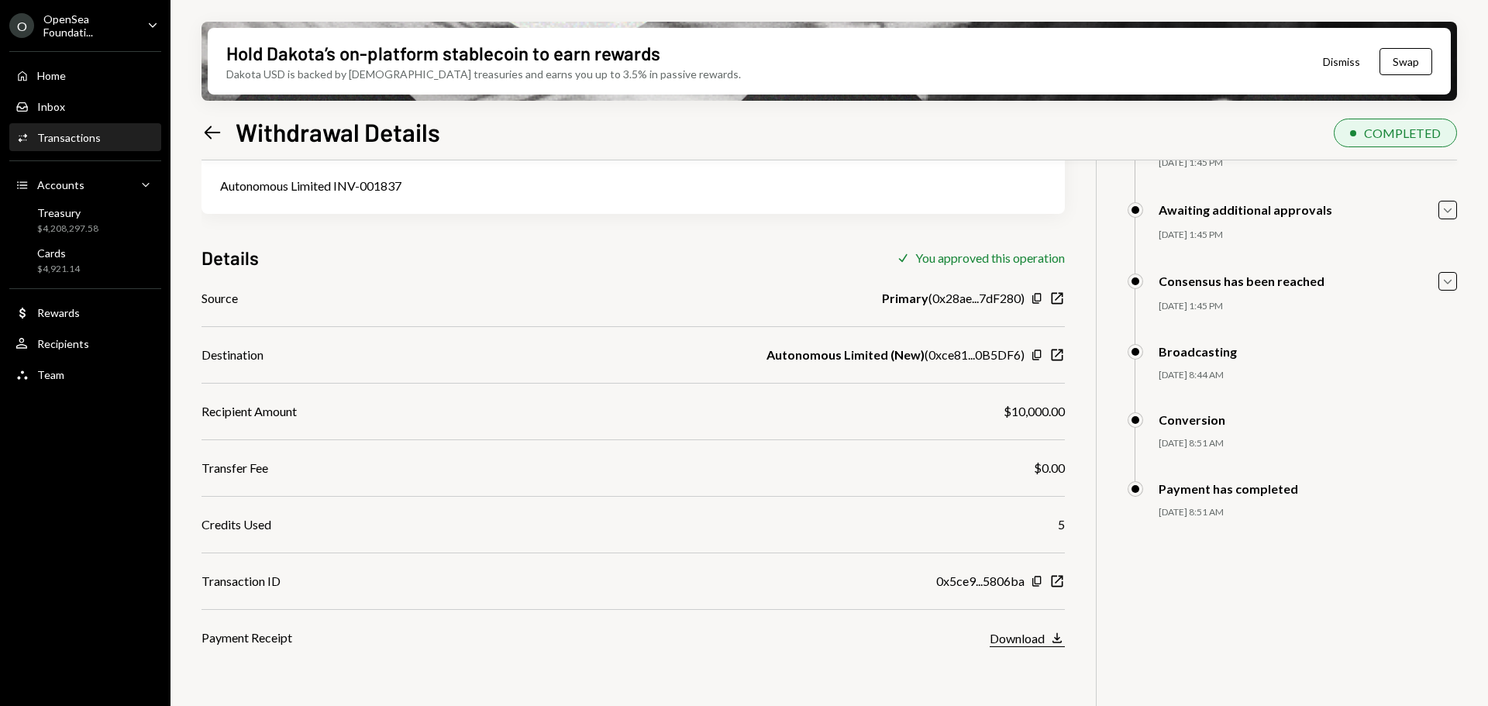
click at [1058, 635] on icon "Download" at bounding box center [1056, 637] width 15 height 15
click at [71, 139] on div "Transactions" at bounding box center [69, 137] width 64 height 13
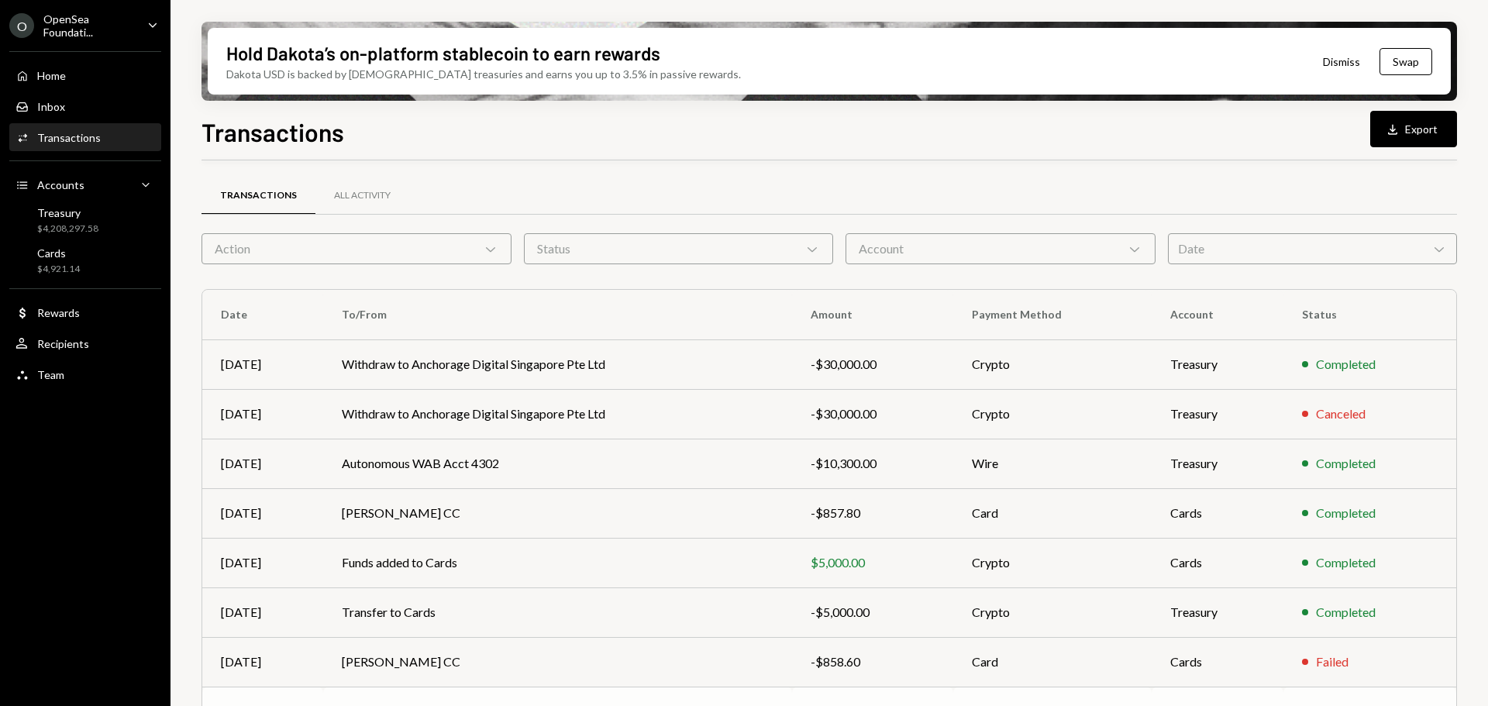
scroll to position [177, 0]
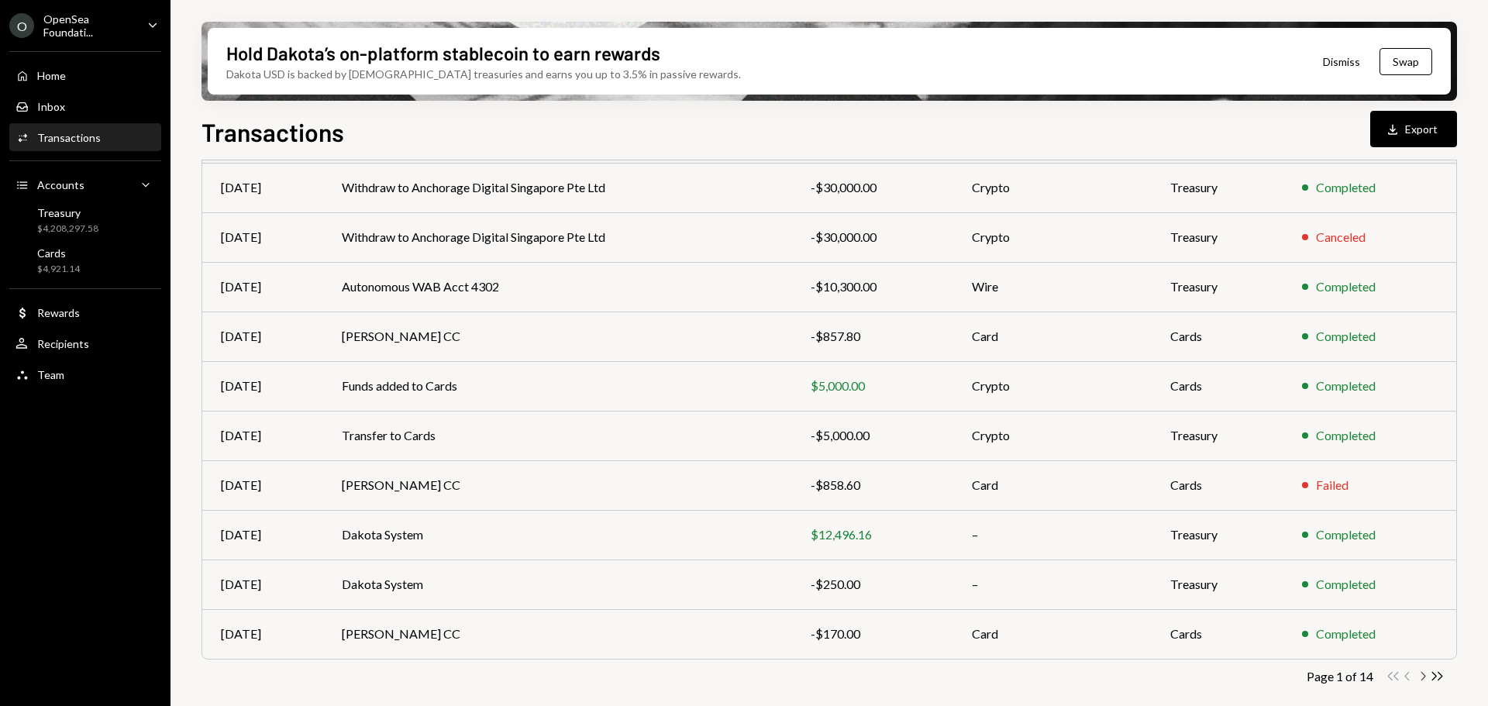
click at [1426, 675] on icon "Chevron Right" at bounding box center [1422, 676] width 15 height 15
